Goal: Information Seeking & Learning: Learn about a topic

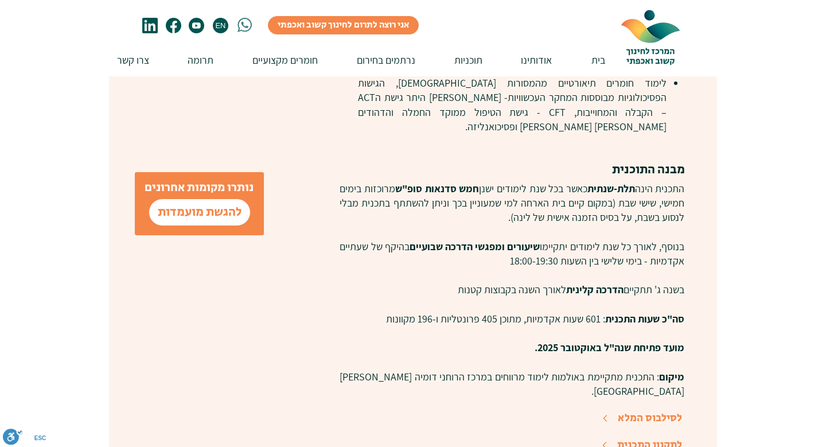
scroll to position [709, 0]
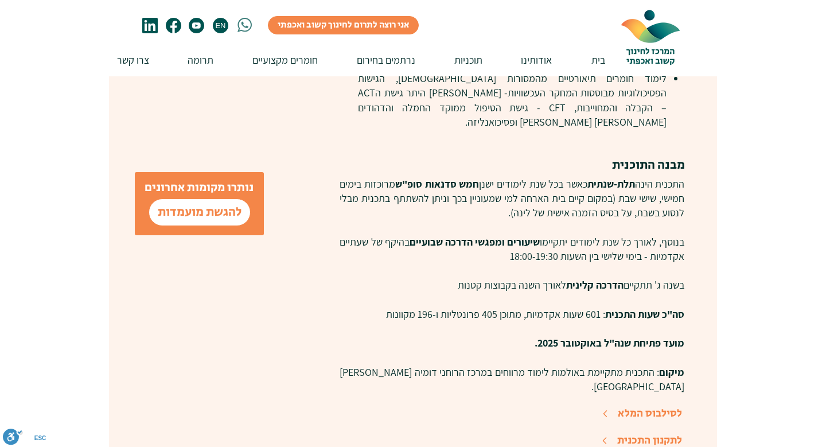
click at [525, 190] on p "התכנית הינה תלת-שנתית כאשר בכל שנת לימודים ישנן חמש סדנאות סופ"ש מרוכזות בימים …" at bounding box center [511, 199] width 345 height 44
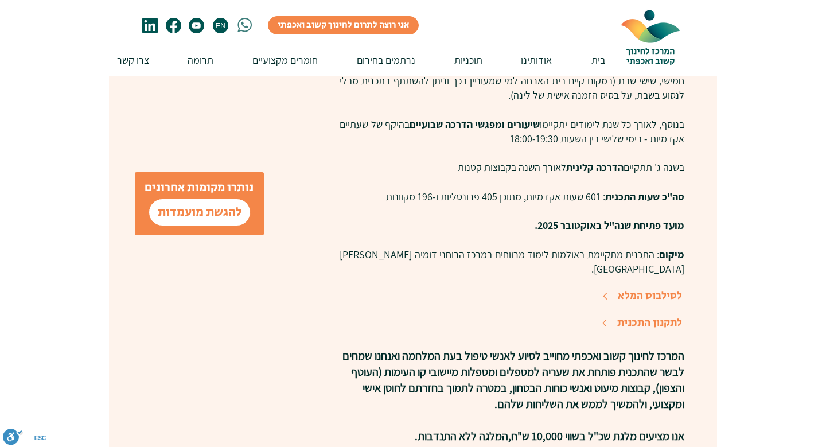
scroll to position [831, 0]
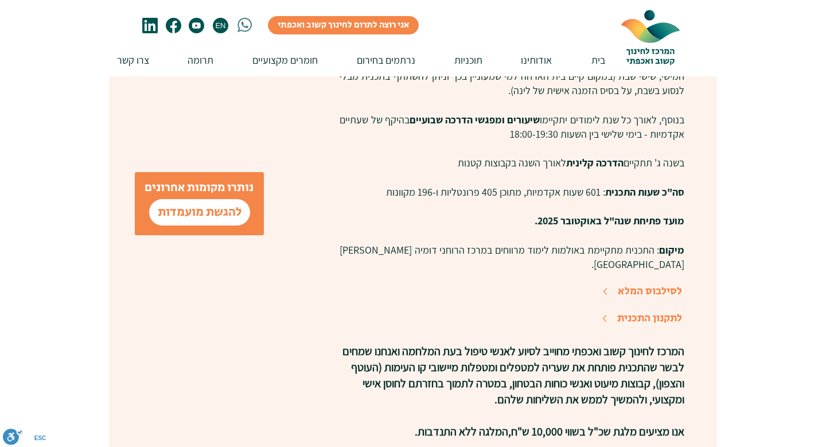
click at [542, 185] on span "סה"כ שעות התכנית : 601 שעות אקדמיות, מתוכן 405 פרונטליות ו-196 מקוונות" at bounding box center [535, 191] width 298 height 13
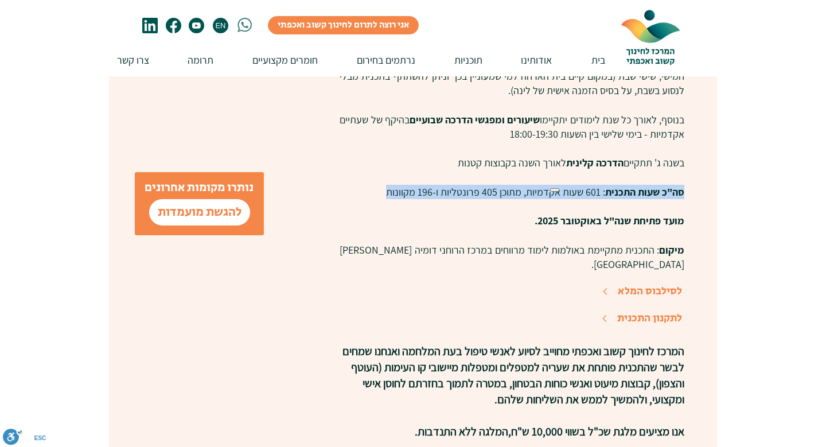
click at [542, 185] on span "סה"כ שעות התכנית : 601 שעות אקדמיות, מתוכן 405 פרונטליות ו-196 מקוונות" at bounding box center [535, 191] width 298 height 13
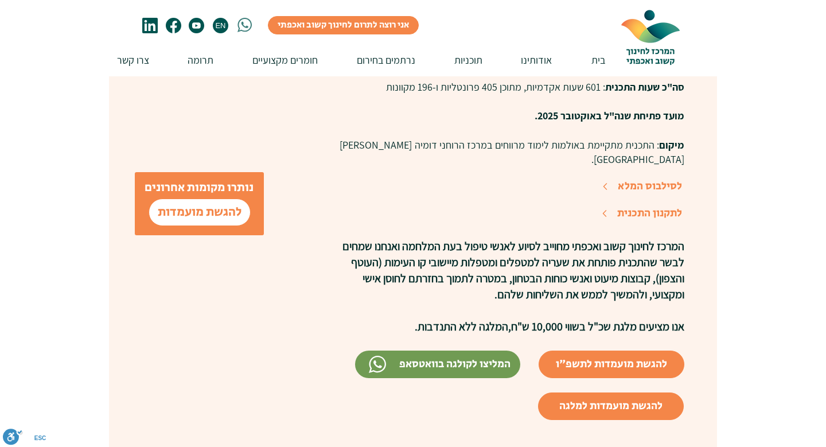
scroll to position [941, 0]
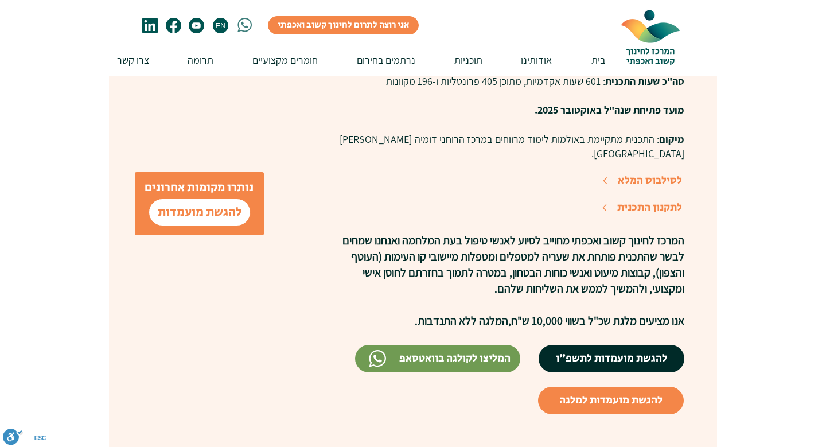
click at [583, 351] on span "להגשת מועמדות לתשפ"ו" at bounding box center [611, 358] width 111 height 15
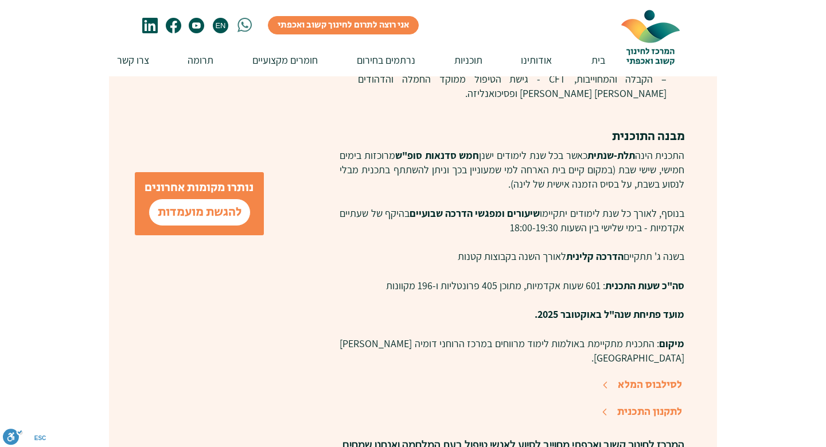
scroll to position [738, 0]
click at [532, 206] on span "שיעורים ומפגשי הדרכה שבועיים" at bounding box center [474, 212] width 131 height 13
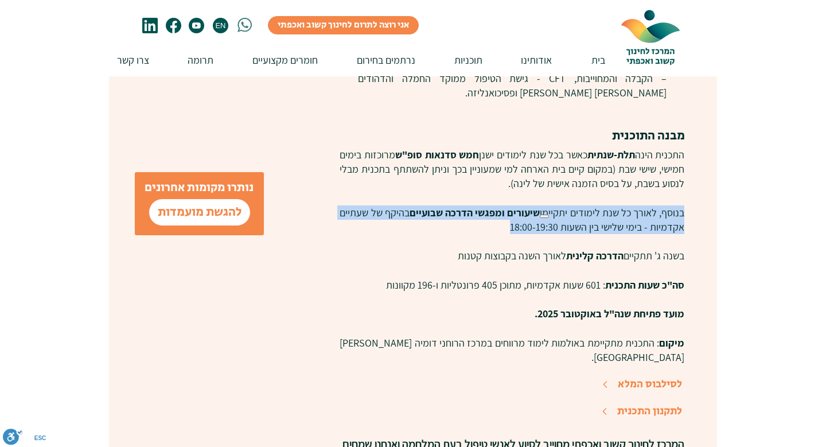
click at [532, 206] on span "שיעורים ומפגשי הדרכה שבועיים" at bounding box center [474, 212] width 131 height 13
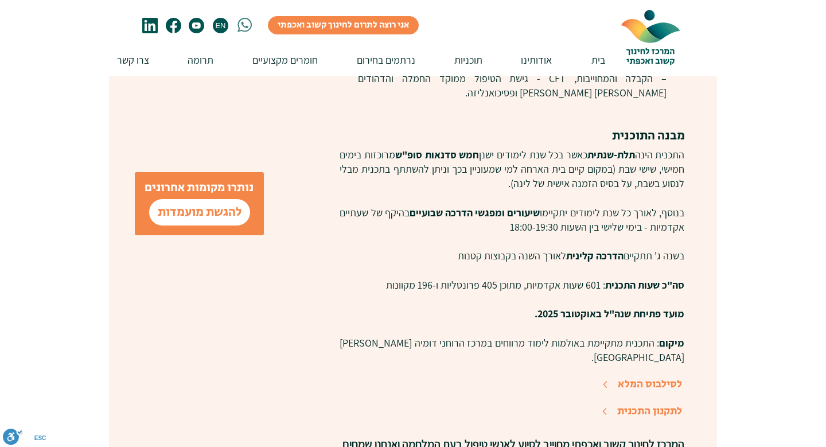
click at [579, 206] on span "בנוסף, לאורך כל שנת לימודים יתקיימו שיעורים ומפגשי הדרכה שבועיים בהיקף של שעתיי…" at bounding box center [511, 220] width 345 height 28
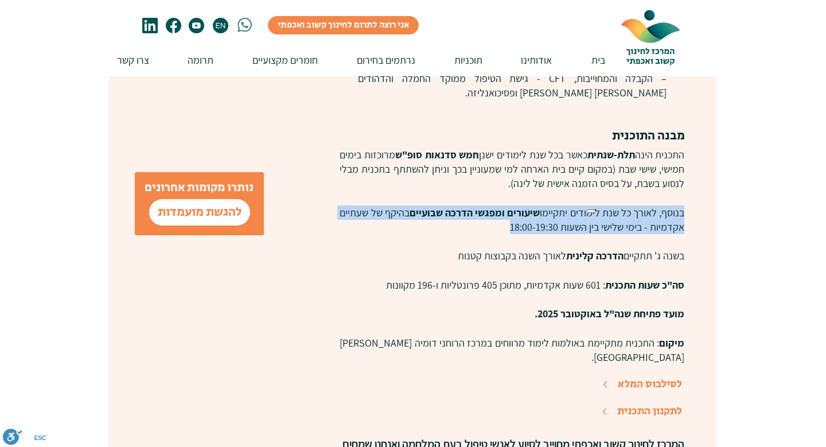
click at [579, 206] on span "בנוסף, לאורך כל שנת לימודים יתקיימו שיעורים ומפגשי הדרכה שבועיים בהיקף של שעתיי…" at bounding box center [511, 220] width 345 height 28
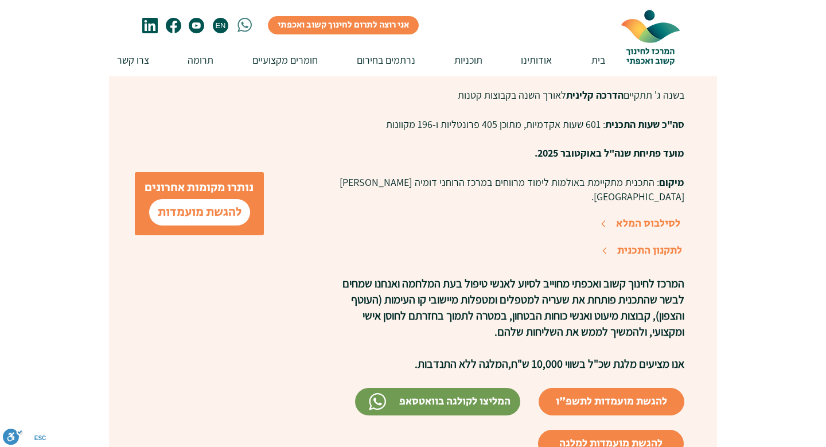
scroll to position [906, 0]
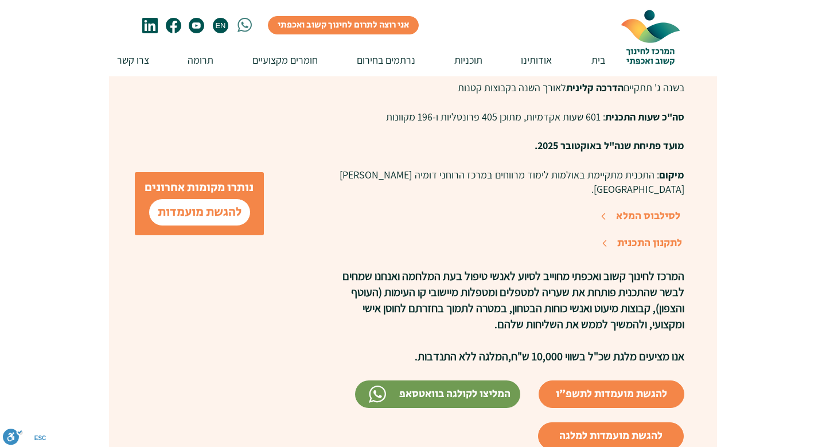
click at [646, 208] on span "לסילבוס המלא" at bounding box center [648, 215] width 64 height 15
